Goal: Task Accomplishment & Management: Complete application form

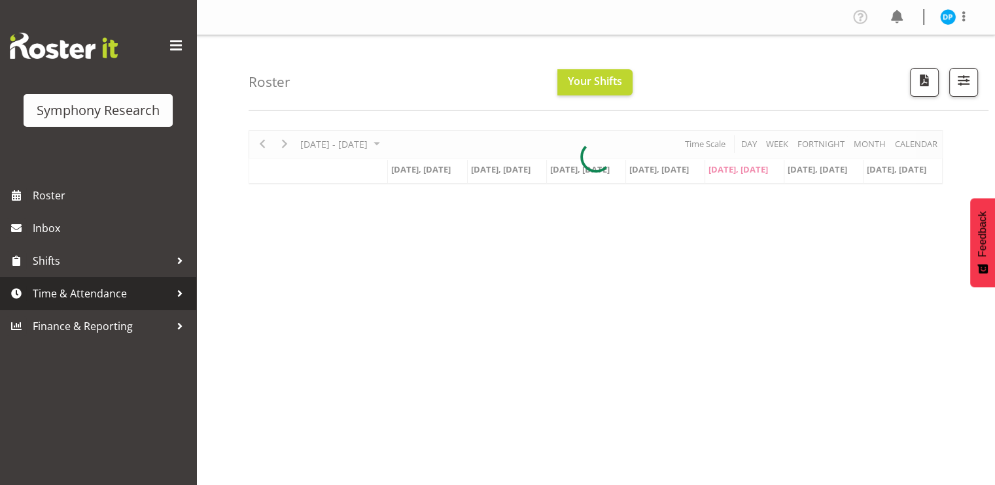
click at [86, 294] on span "Time & Attendance" at bounding box center [101, 294] width 137 height 20
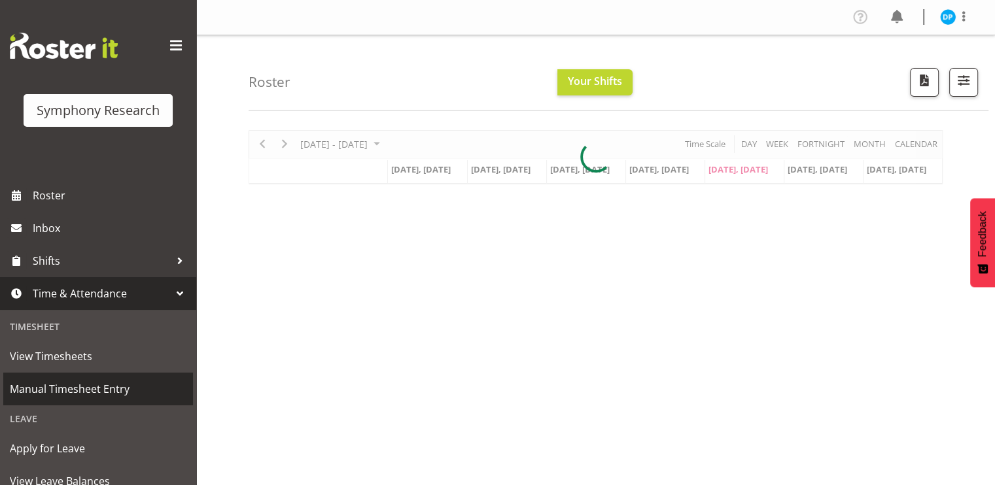
click at [68, 386] on span "Manual Timesheet Entry" at bounding box center [98, 389] width 177 height 20
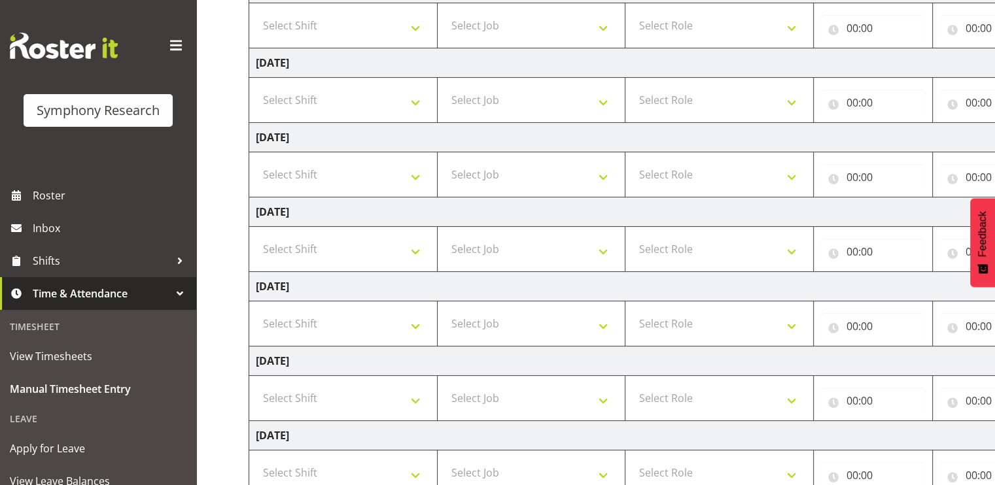
scroll to position [234, 0]
click at [317, 313] on select "Select Shift !!Weekend Residential (Roster IT Shift Label) *Business 9/10am ~ 4…" at bounding box center [343, 322] width 175 height 26
select select "41604"
click at [256, 309] on select "Select Shift !!Weekend Residential (Roster IT Shift Label) *Business 9/10am ~ 4…" at bounding box center [343, 322] width 175 height 26
click at [534, 315] on select "Select Job 550060 IF Admin 553492 World Poll Aus Wave 2 Main 2025 553493 World …" at bounding box center [531, 322] width 175 height 26
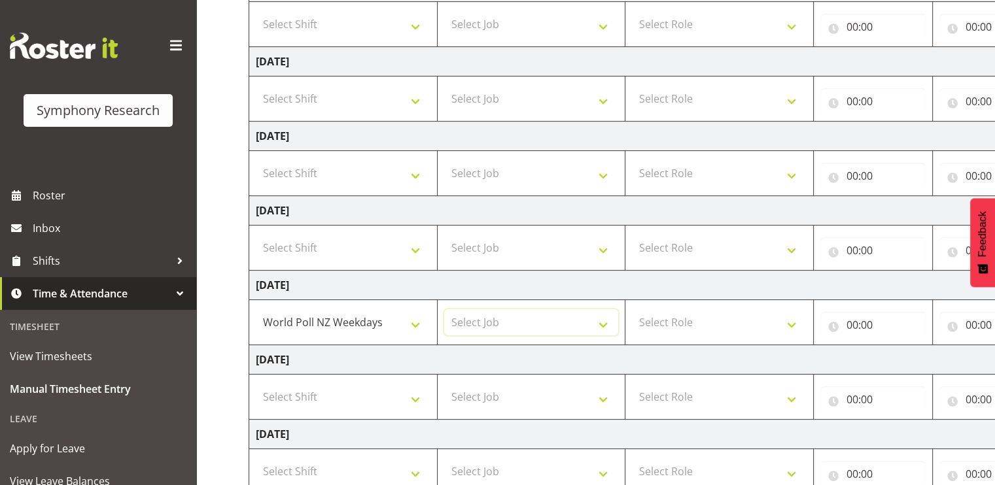
select select "10527"
click at [444, 309] on select "Select Job 550060 IF Admin 553492 World Poll Aus Wave 2 Main 2025 553493 World …" at bounding box center [531, 322] width 175 height 26
click at [679, 324] on select "Select Role Briefing Interviewing" at bounding box center [719, 322] width 175 height 26
select select "47"
click at [632, 309] on select "Select Role Briefing Interviewing" at bounding box center [719, 322] width 175 height 26
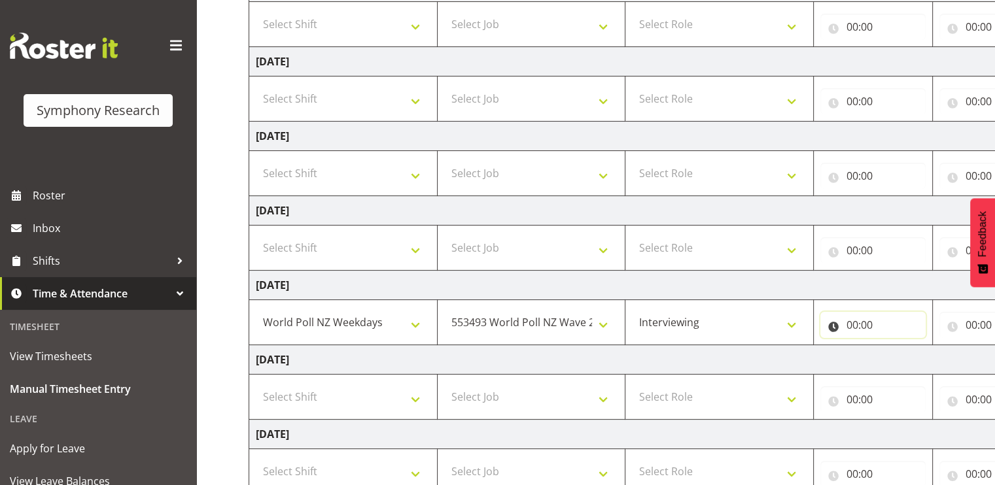
click at [848, 323] on input "00:00" at bounding box center [872, 325] width 105 height 26
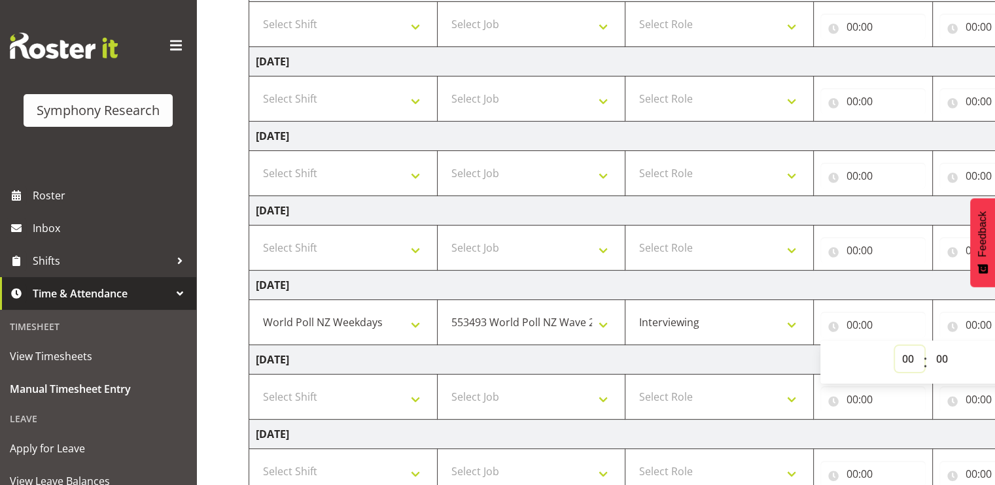
click at [905, 359] on select "00 01 02 03 04 05 06 07 08 09 10 11 12 13 14 15 16 17 18 19 20 21 22 23" at bounding box center [909, 359] width 29 height 26
select select "17"
click at [895, 346] on select "00 01 02 03 04 05 06 07 08 09 10 11 12 13 14 15 16 17 18 19 20 21 22 23" at bounding box center [909, 359] width 29 height 26
type input "17:00"
click at [973, 320] on input "00:00" at bounding box center [991, 325] width 105 height 26
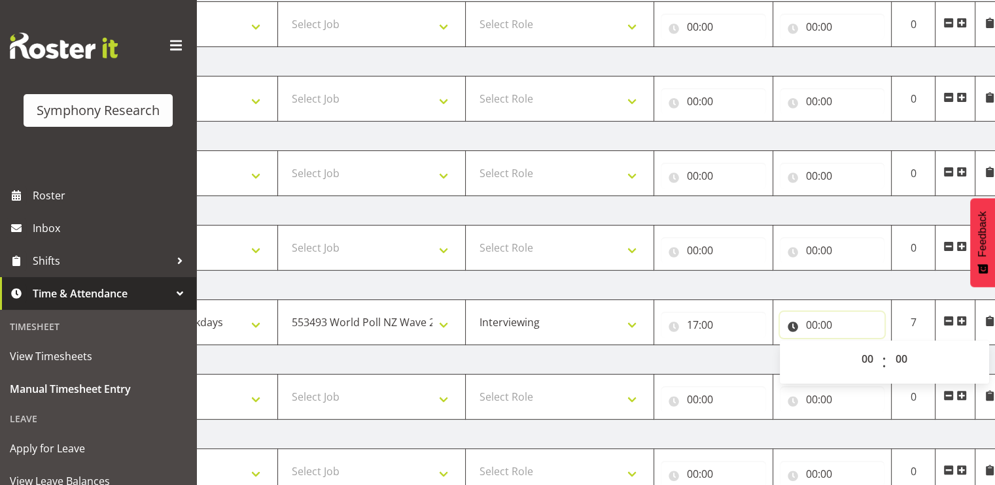
scroll to position [0, 161]
click at [865, 355] on select "00 01 02 03 04 05 06 07 08 09 10 11 12 13 14 15 16 17 18 19 20 21 22 23" at bounding box center [867, 359] width 29 height 26
select select "21"
click at [853, 346] on select "00 01 02 03 04 05 06 07 08 09 10 11 12 13 14 15 16 17 18 19 20 21 22 23" at bounding box center [867, 359] width 29 height 26
type input "21:00"
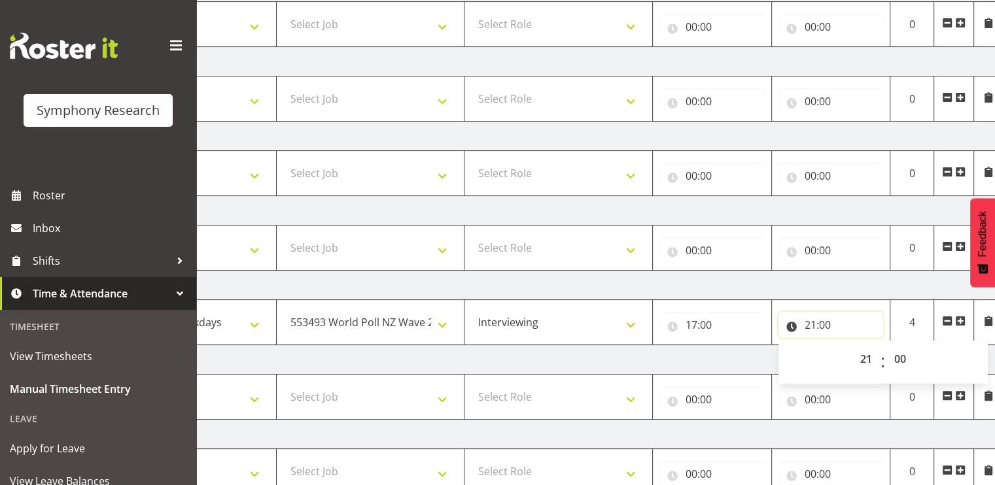
click at [877, 321] on input "21:00" at bounding box center [830, 325] width 105 height 26
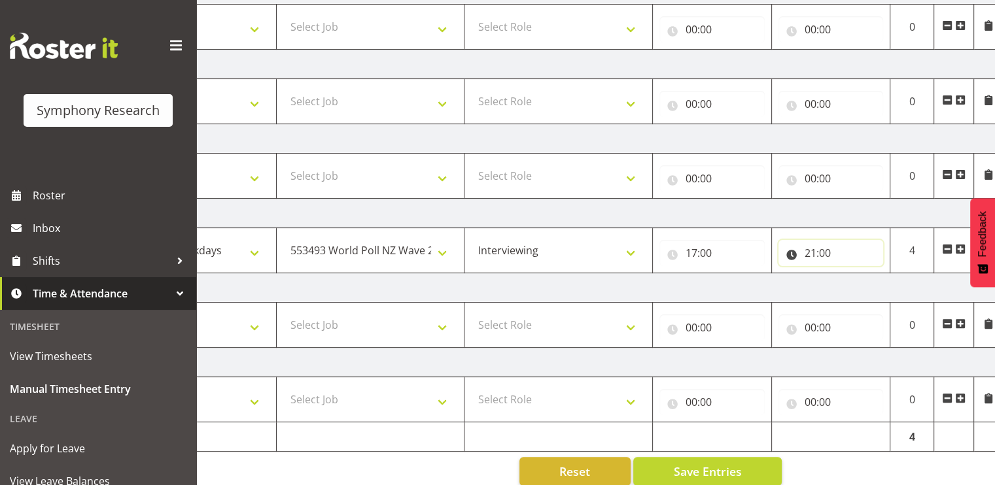
scroll to position [324, 0]
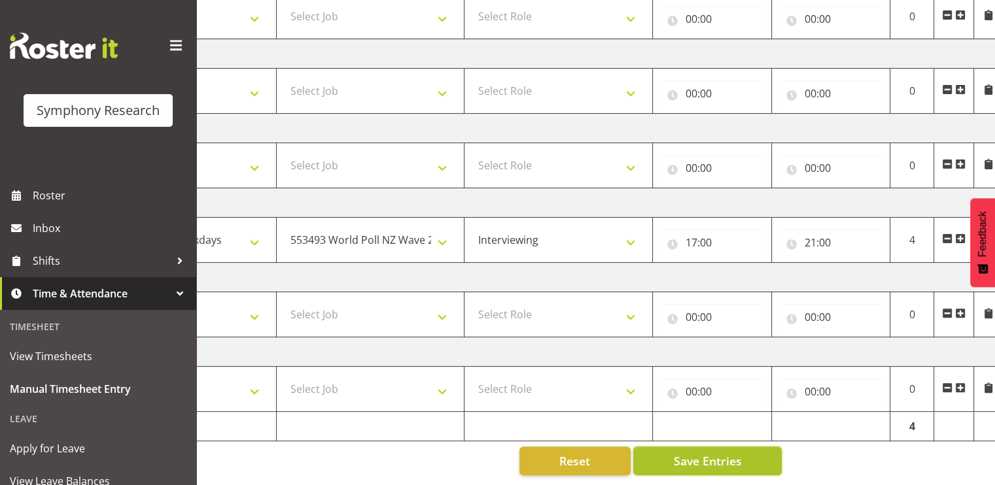
click at [738, 447] on button "Save Entries" at bounding box center [707, 461] width 148 height 29
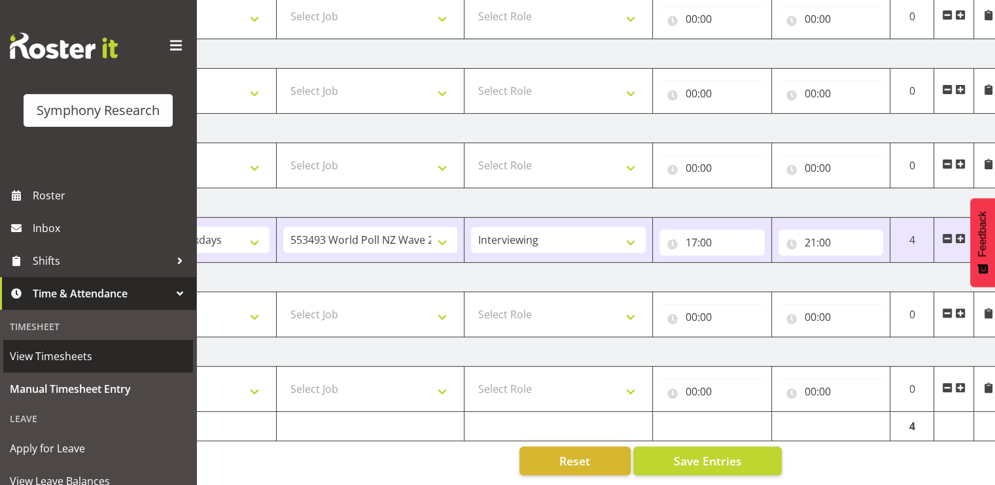
click at [58, 353] on span "View Timesheets" at bounding box center [98, 357] width 177 height 20
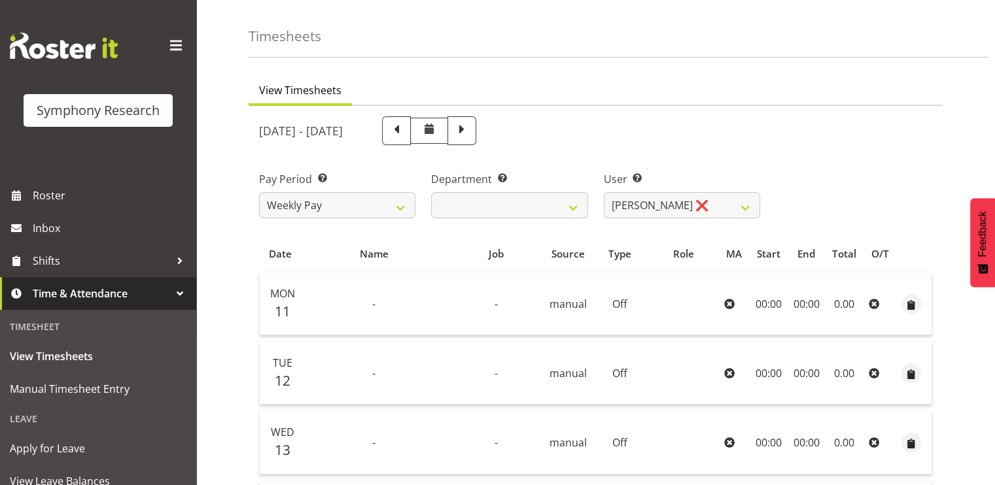
scroll to position [37, 0]
click at [470, 131] on span at bounding box center [461, 131] width 17 height 17
select select
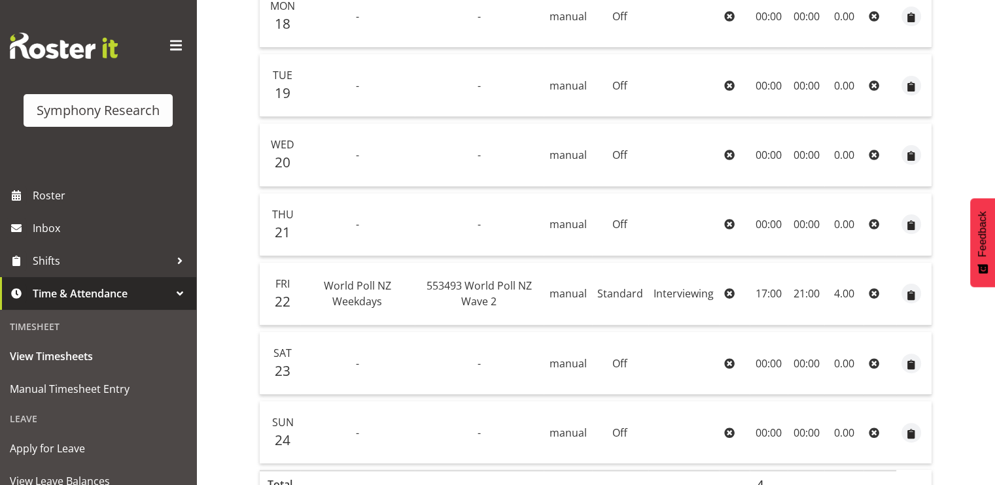
scroll to position [0, 0]
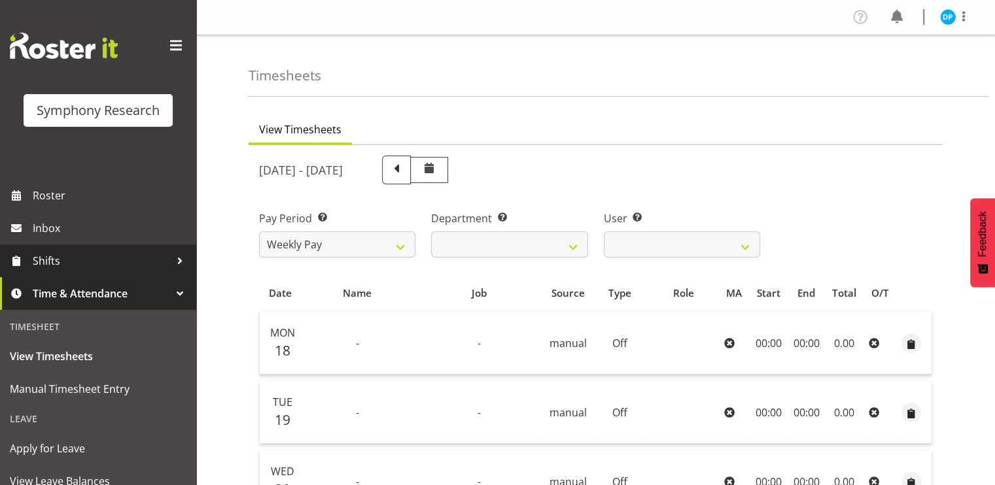
click at [50, 261] on span "Shifts" at bounding box center [101, 261] width 137 height 20
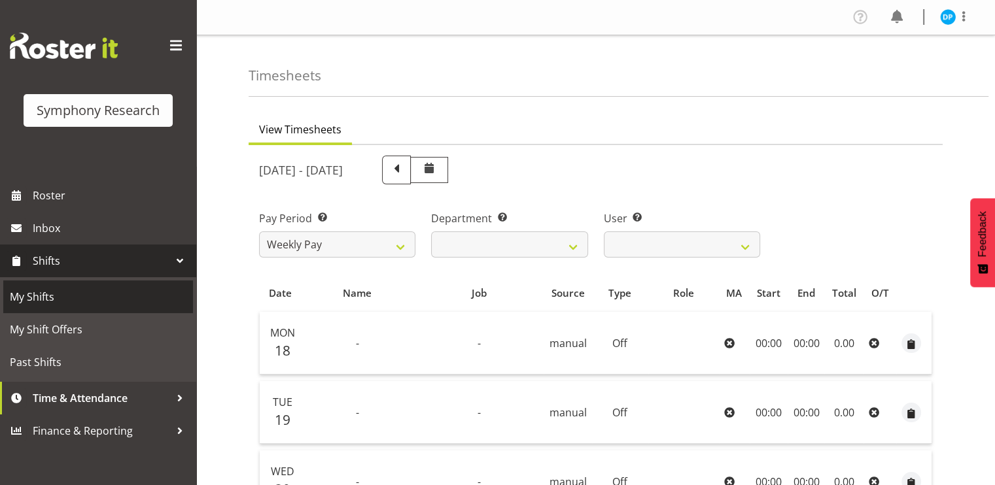
click at [48, 300] on span "My Shifts" at bounding box center [98, 297] width 177 height 20
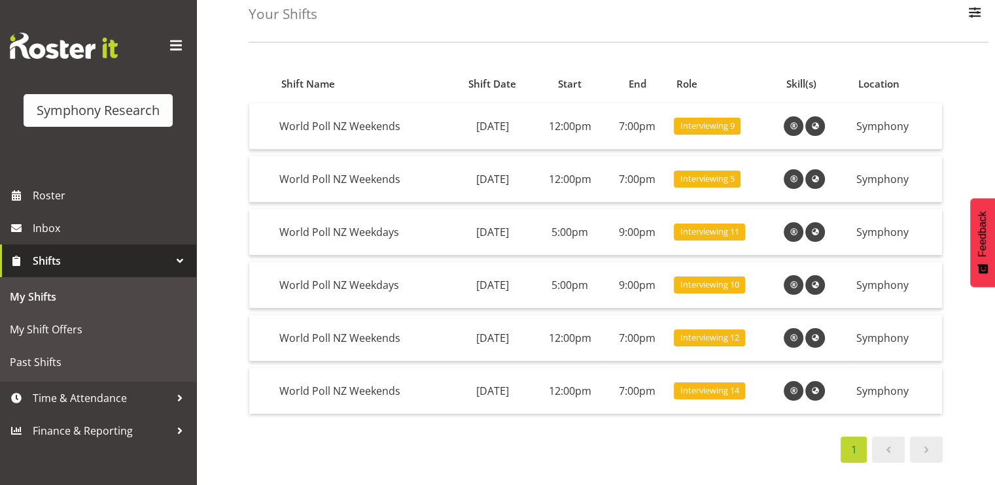
scroll to position [71, 0]
